Goal: Transaction & Acquisition: Purchase product/service

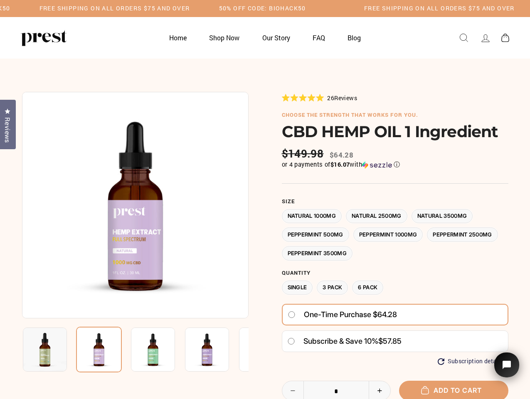
click at [265, 199] on div at bounding box center [265, 303] width 486 height 422
click at [190, 8] on h5 "Free Shipping on all orders $75 and over" at bounding box center [114, 8] width 150 height 7
click at [135, 205] on img at bounding box center [135, 205] width 226 height 226
click at [135, 349] on img at bounding box center [153, 349] width 44 height 44
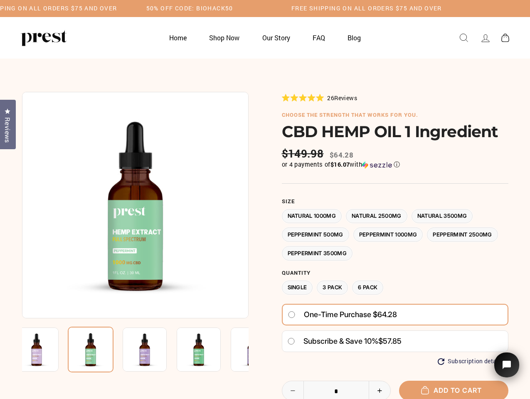
click at [99, 349] on img at bounding box center [91, 350] width 46 height 46
click at [153, 349] on img at bounding box center [145, 349] width 44 height 44
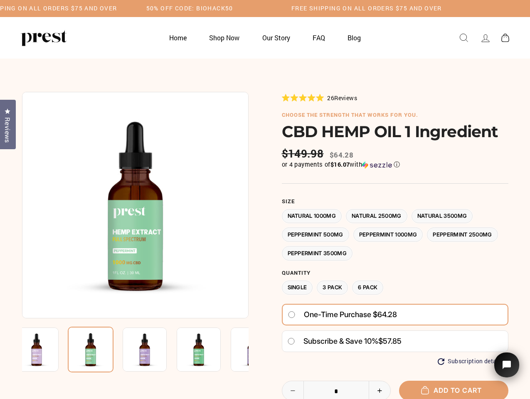
click at [153, 349] on img at bounding box center [145, 349] width 44 height 44
